Goal: Task Accomplishment & Management: Manage account settings

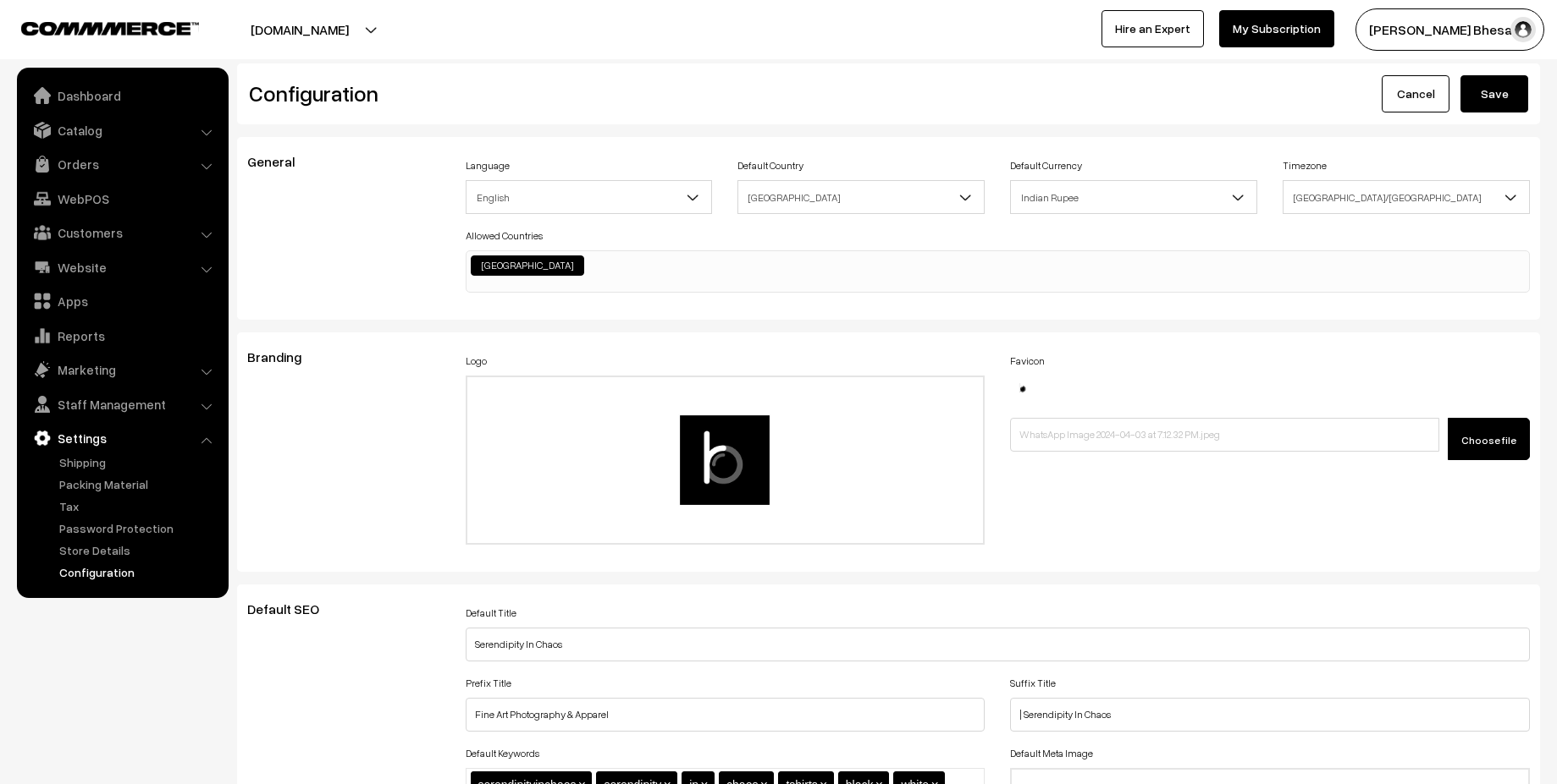
scroll to position [1362, 0]
click at [401, 30] on button "[DOMAIN_NAME]" at bounding box center [300, 30] width 217 height 43
click at [118, 95] on link "Dashboard" at bounding box center [122, 95] width 201 height 30
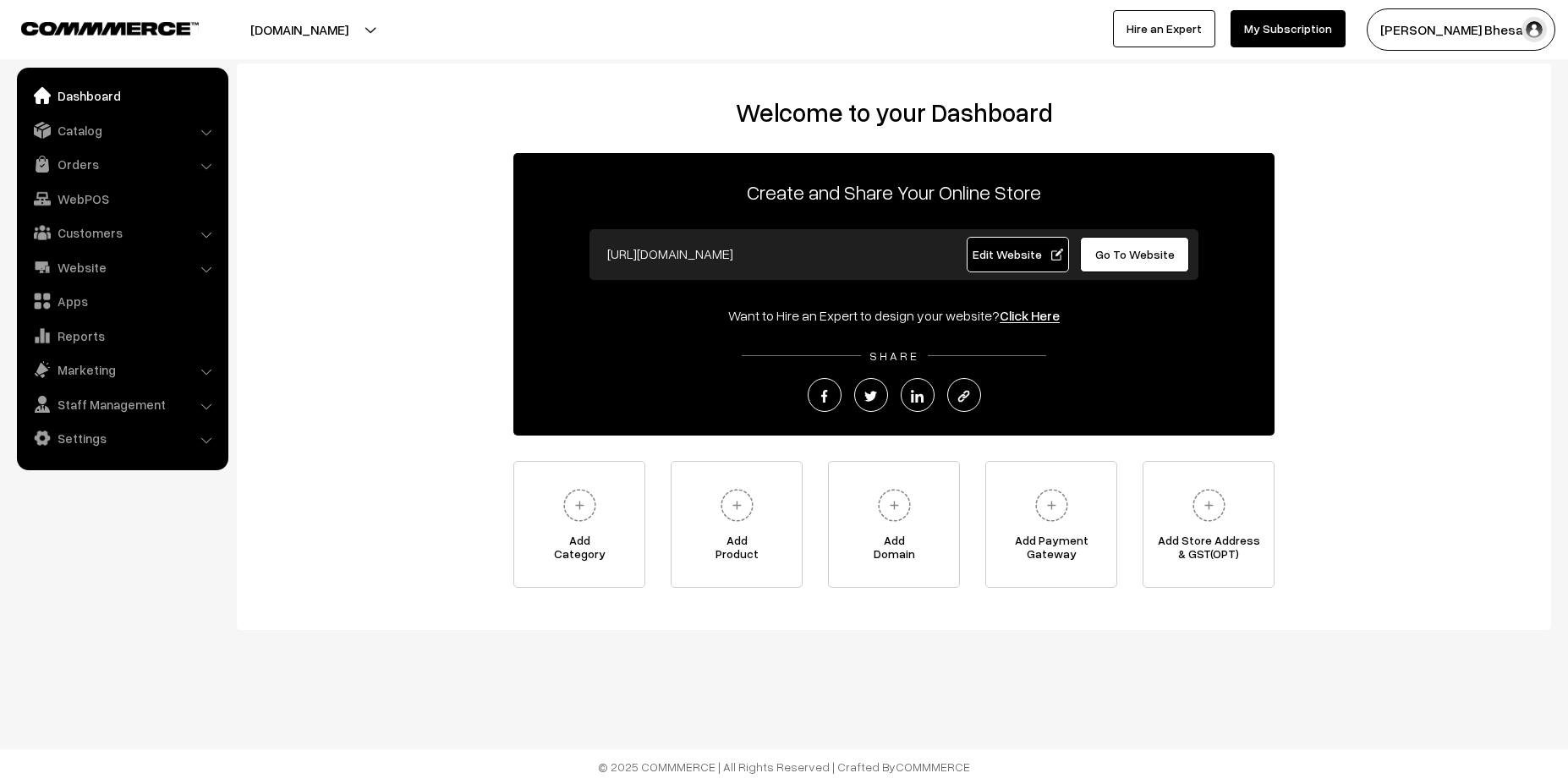
click at [1034, 262] on link "Edit Website" at bounding box center [1018, 255] width 104 height 36
click at [998, 256] on span "Edit Website" at bounding box center [1018, 254] width 91 height 15
click at [116, 446] on link "Settings" at bounding box center [122, 437] width 201 height 30
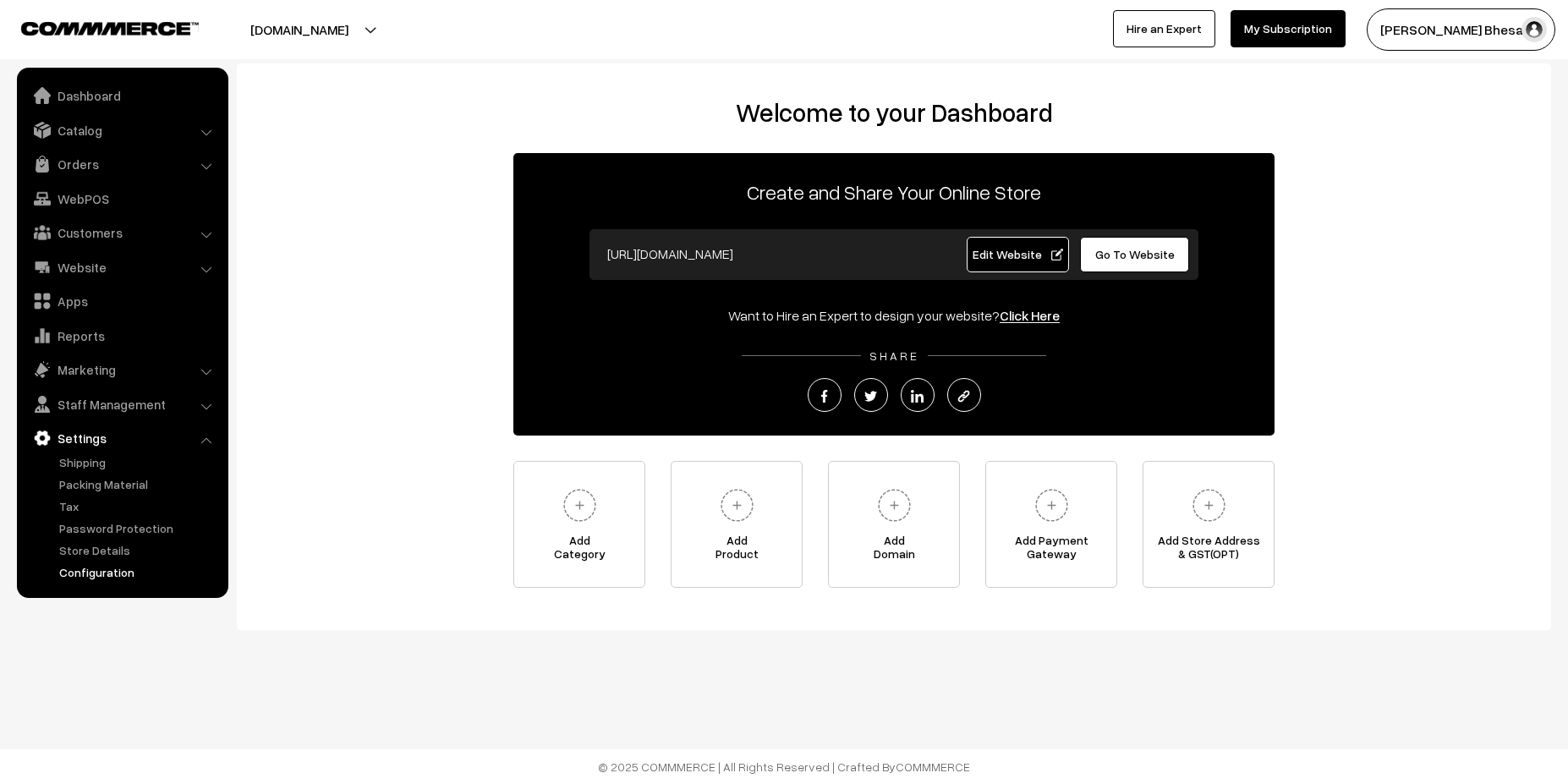
click at [119, 574] on link "Configuration" at bounding box center [138, 572] width 167 height 17
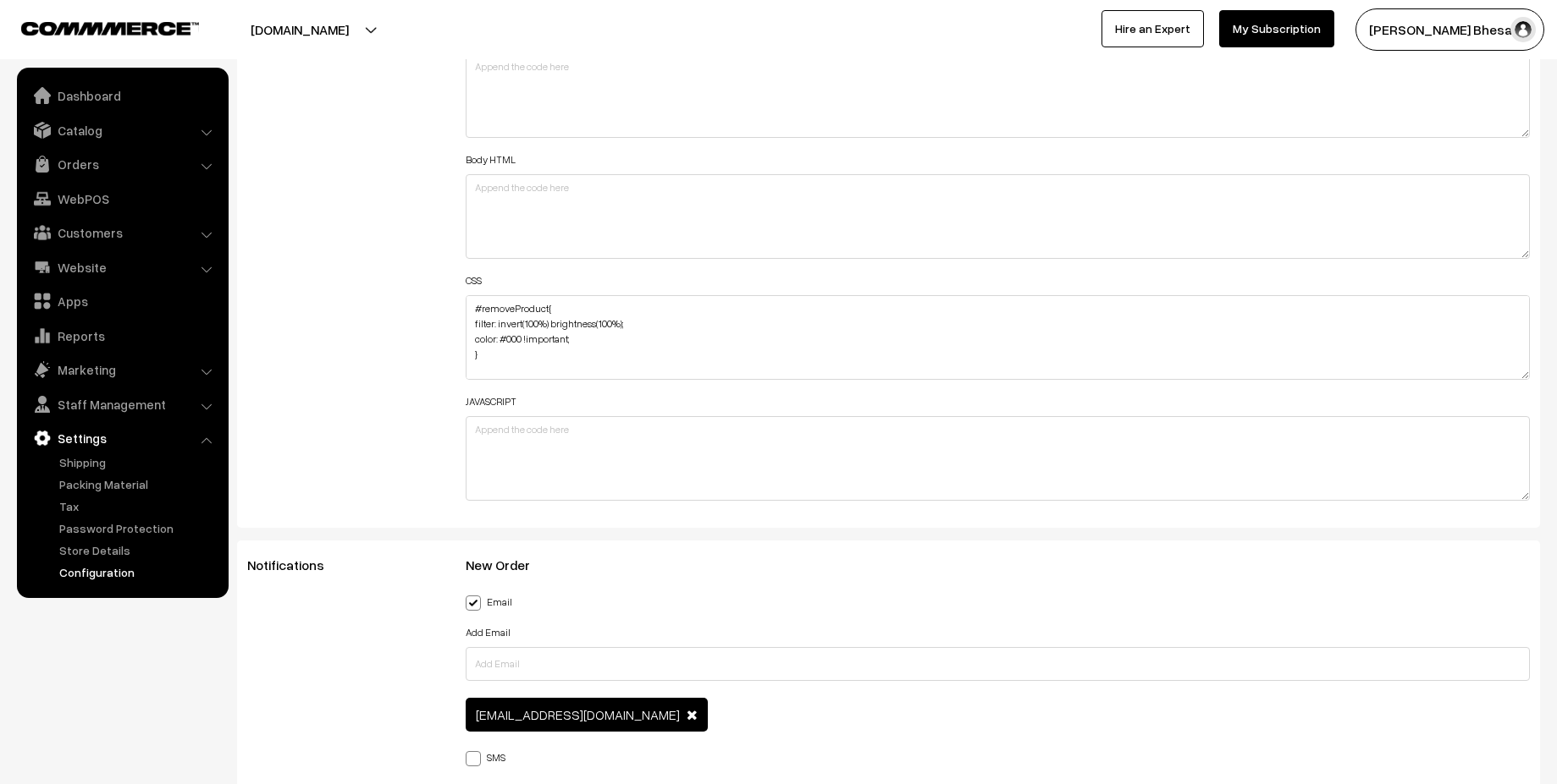
scroll to position [2005, 0]
click at [565, 346] on textarea "#removeProduct{ filter: invert(100%) brightness(100%); color: #000 !important; …" at bounding box center [998, 338] width 1065 height 84
